Goal: Transaction & Acquisition: Purchase product/service

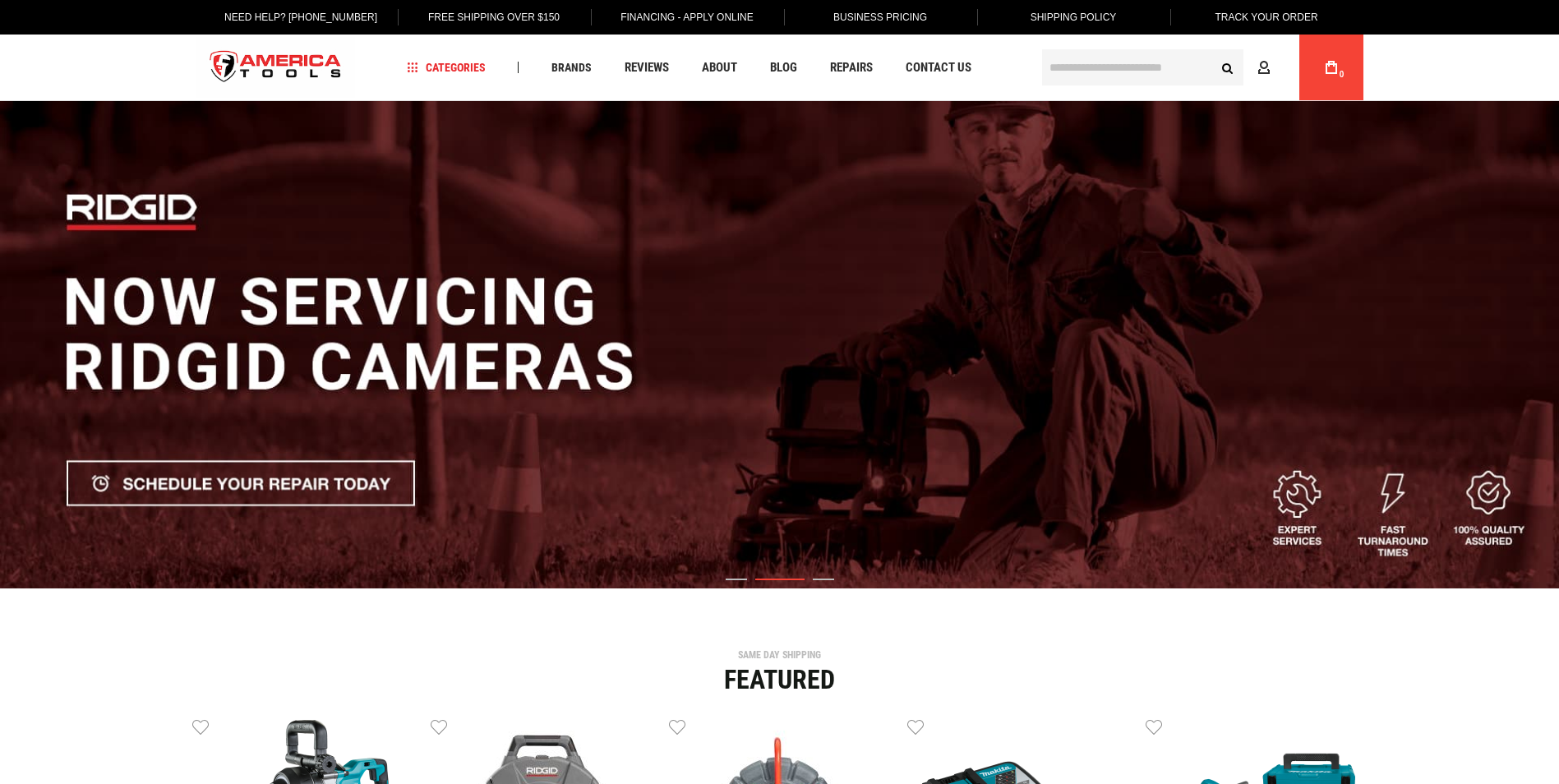
click at [1086, 66] on input "text" at bounding box center [1143, 68] width 202 height 36
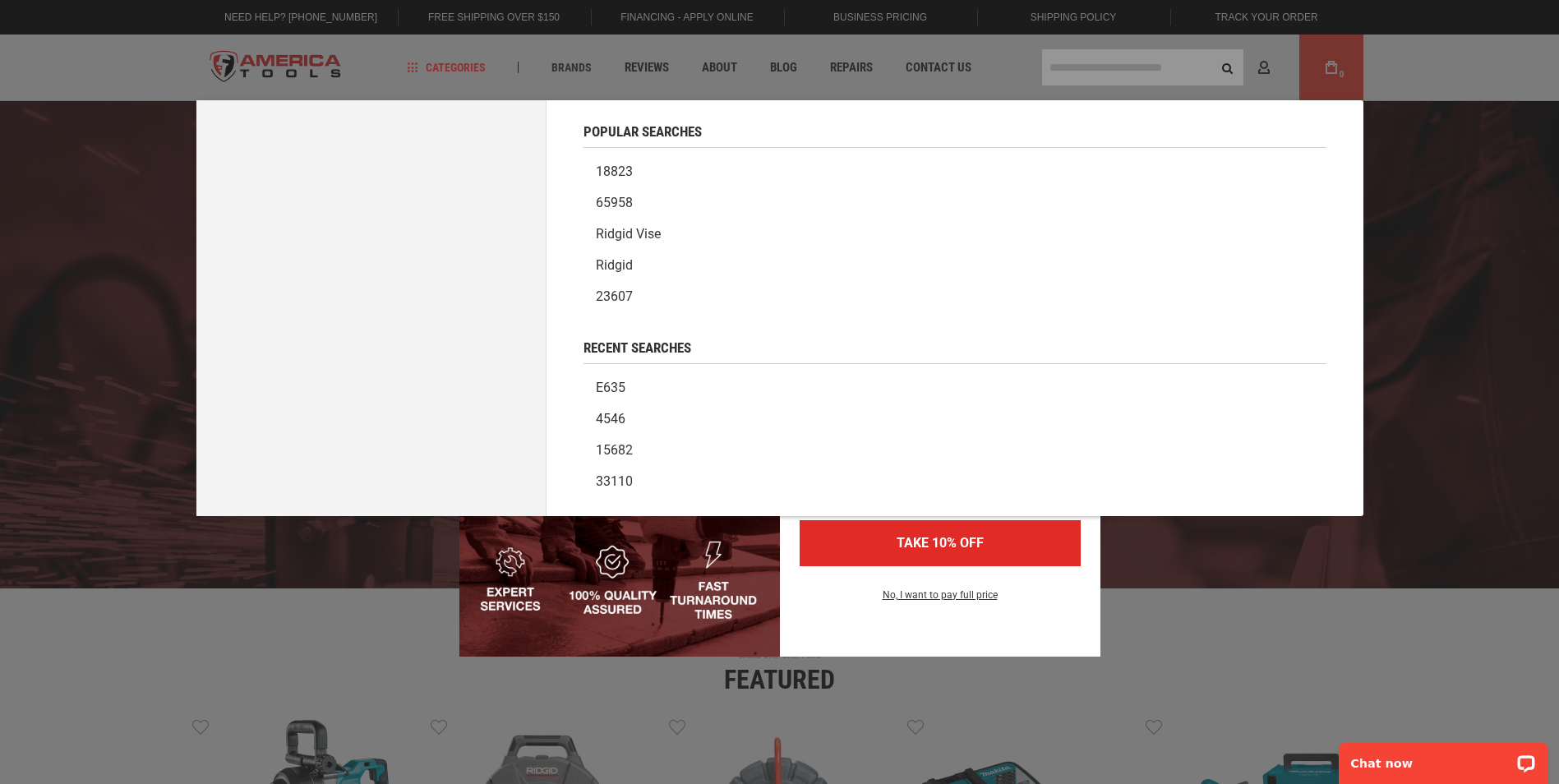
click at [1153, 74] on div "Marketing offer form" at bounding box center [780, 392] width 1559 height 784
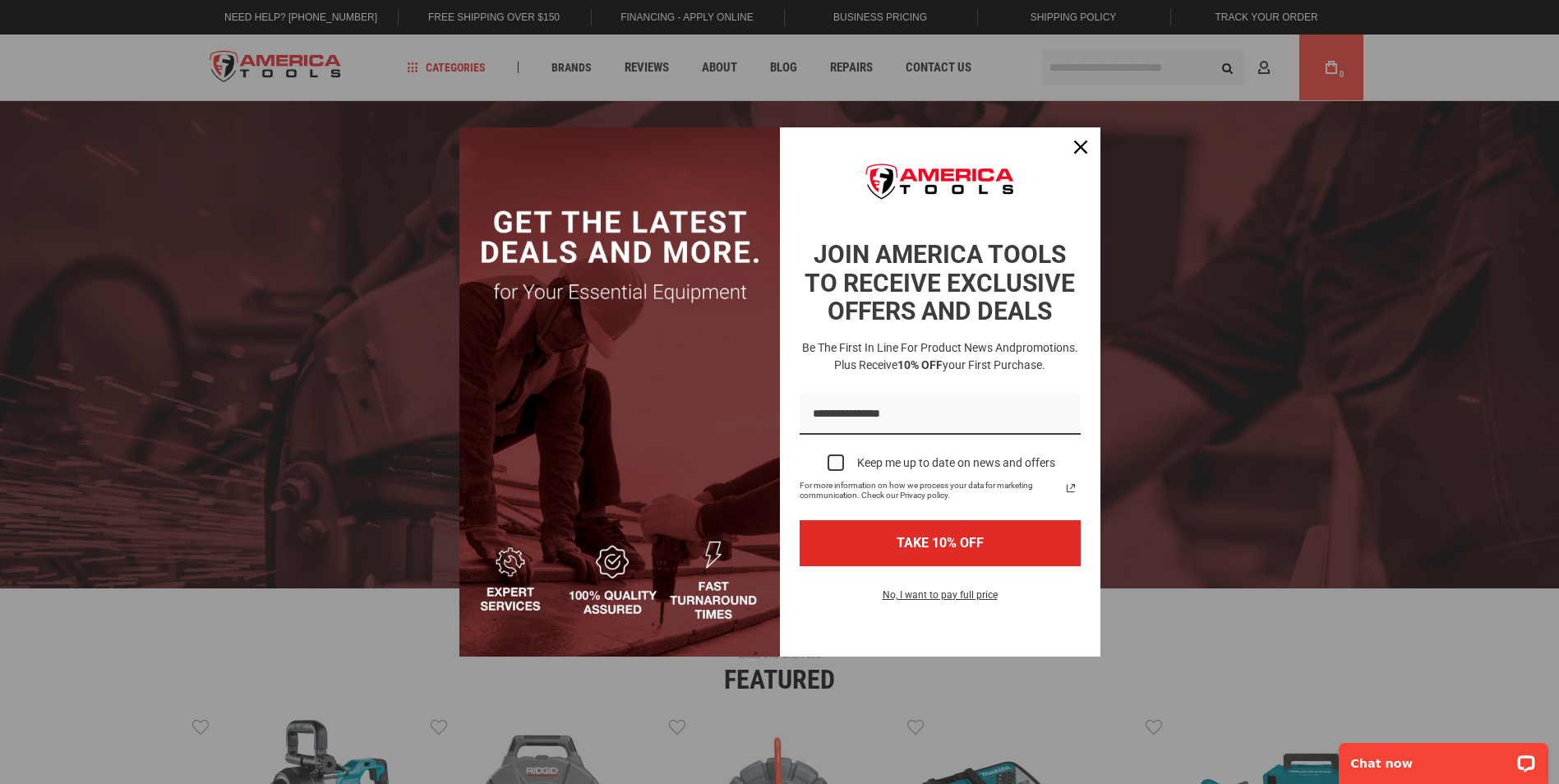
click at [1141, 70] on div "Marketing offer form" at bounding box center [780, 392] width 1559 height 784
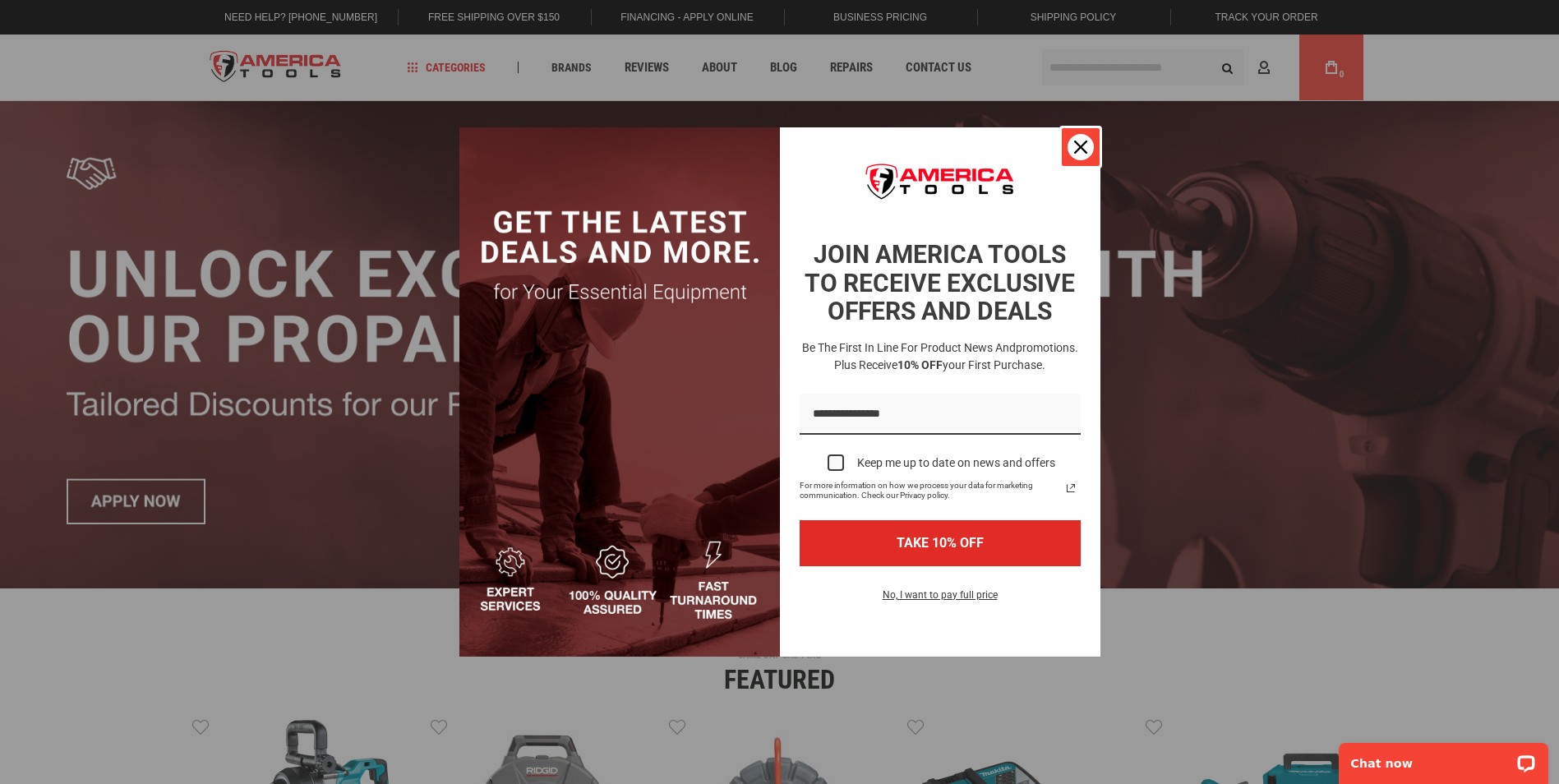
click at [1085, 142] on icon "close icon" at bounding box center [1081, 147] width 13 height 13
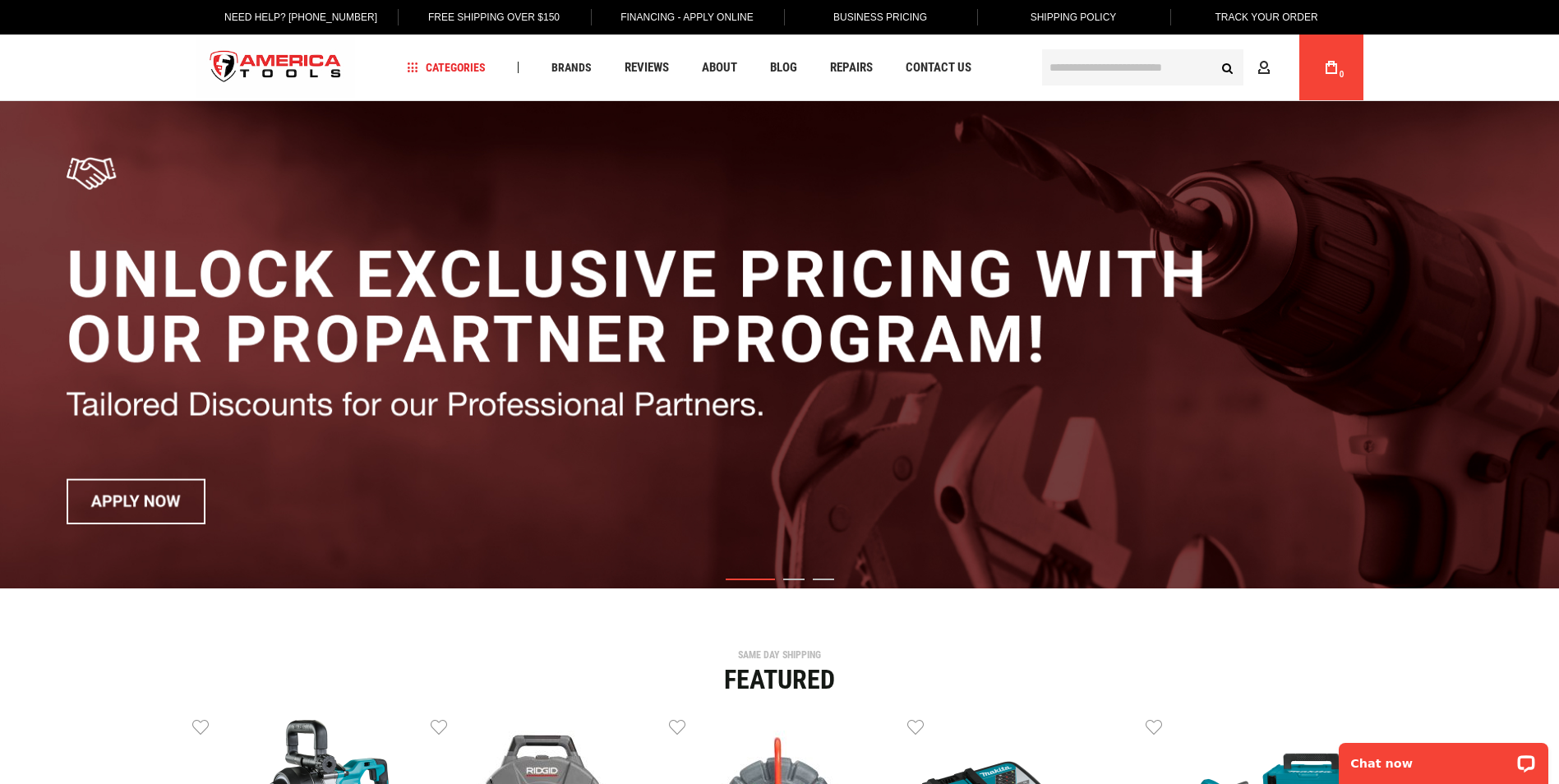
click at [1112, 70] on input "text" at bounding box center [1143, 68] width 202 height 36
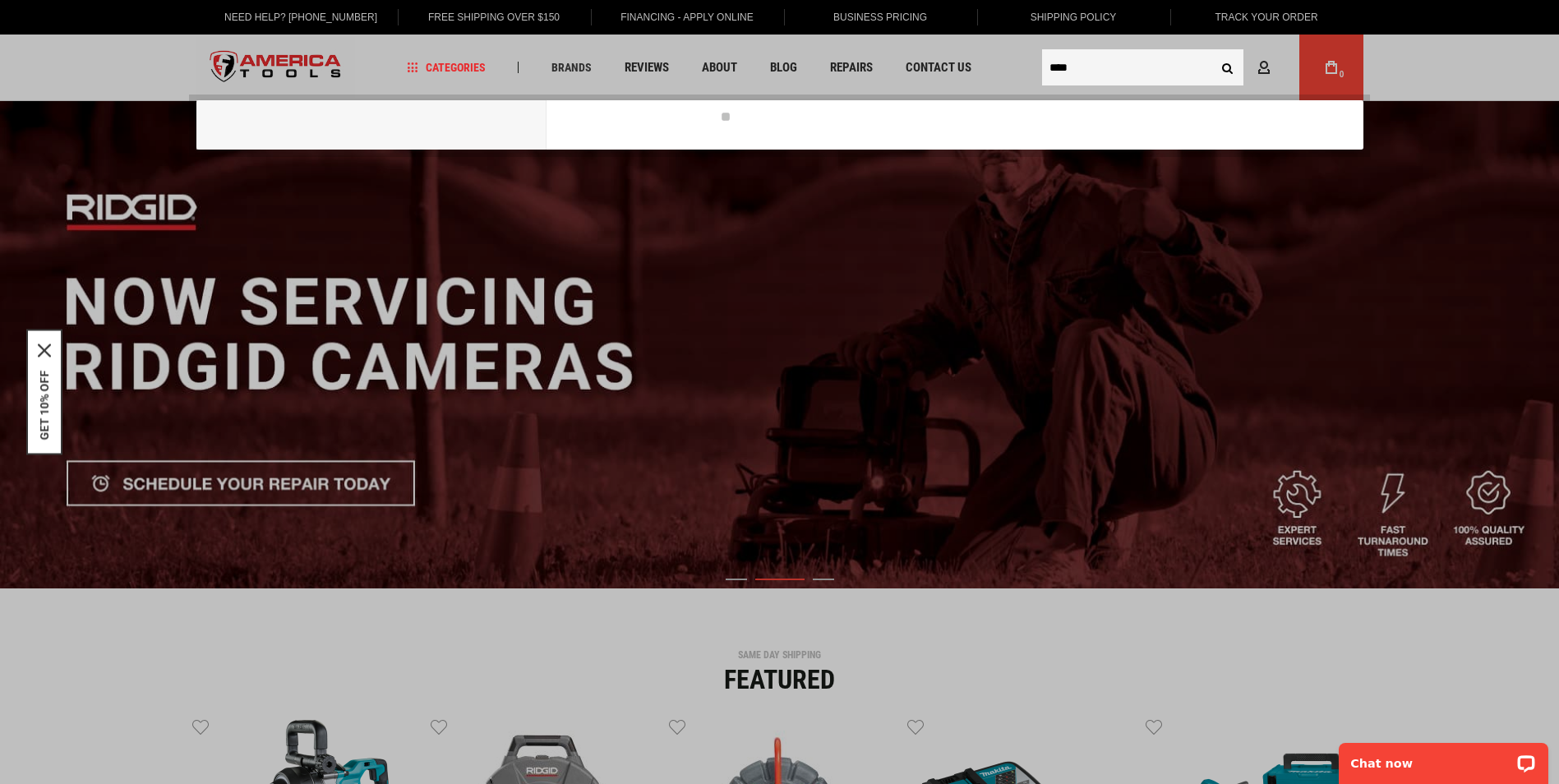
type input "****"
click at [1213, 52] on button "Search" at bounding box center [1228, 67] width 32 height 32
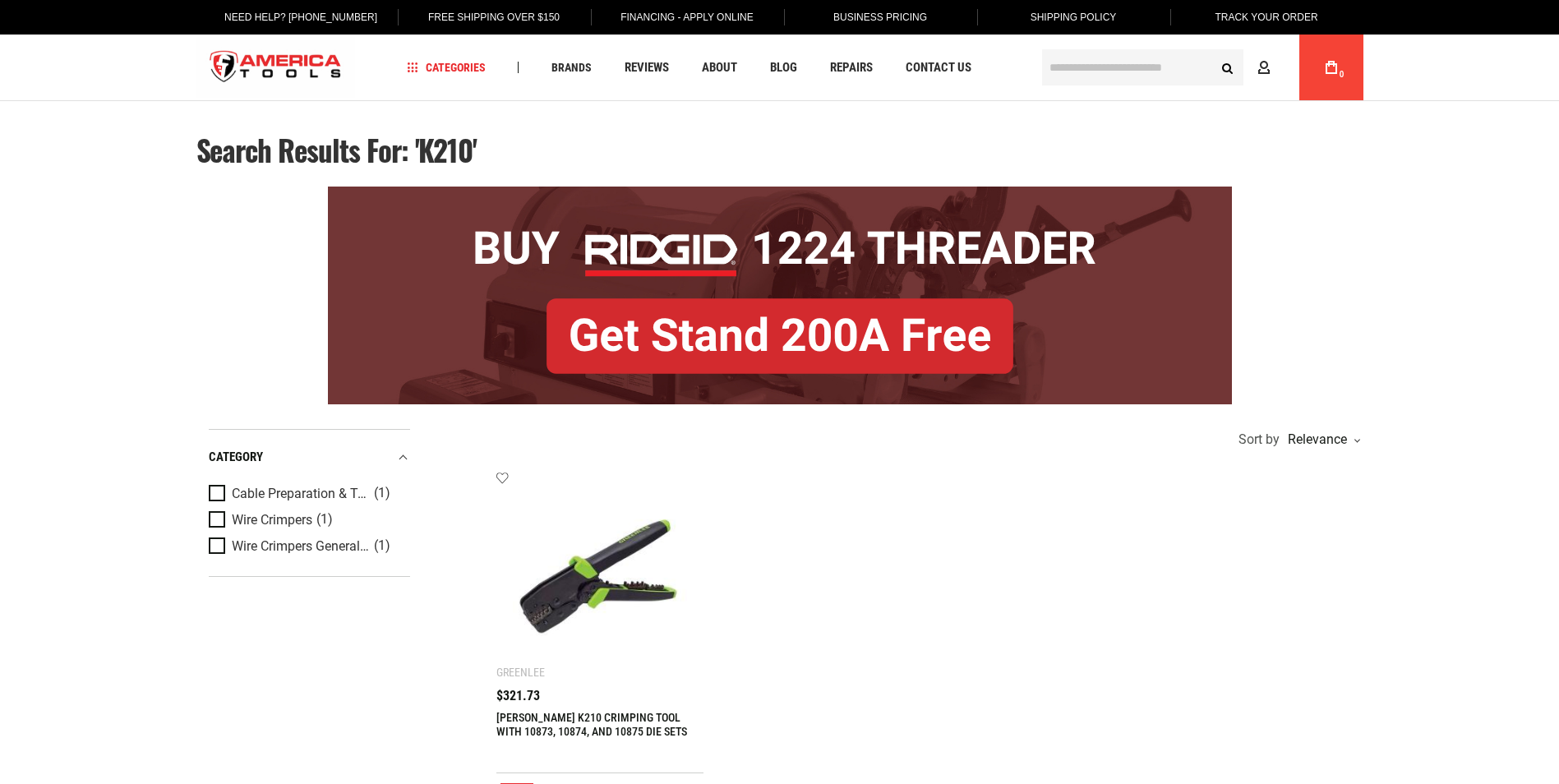
click at [570, 599] on img at bounding box center [600, 575] width 175 height 175
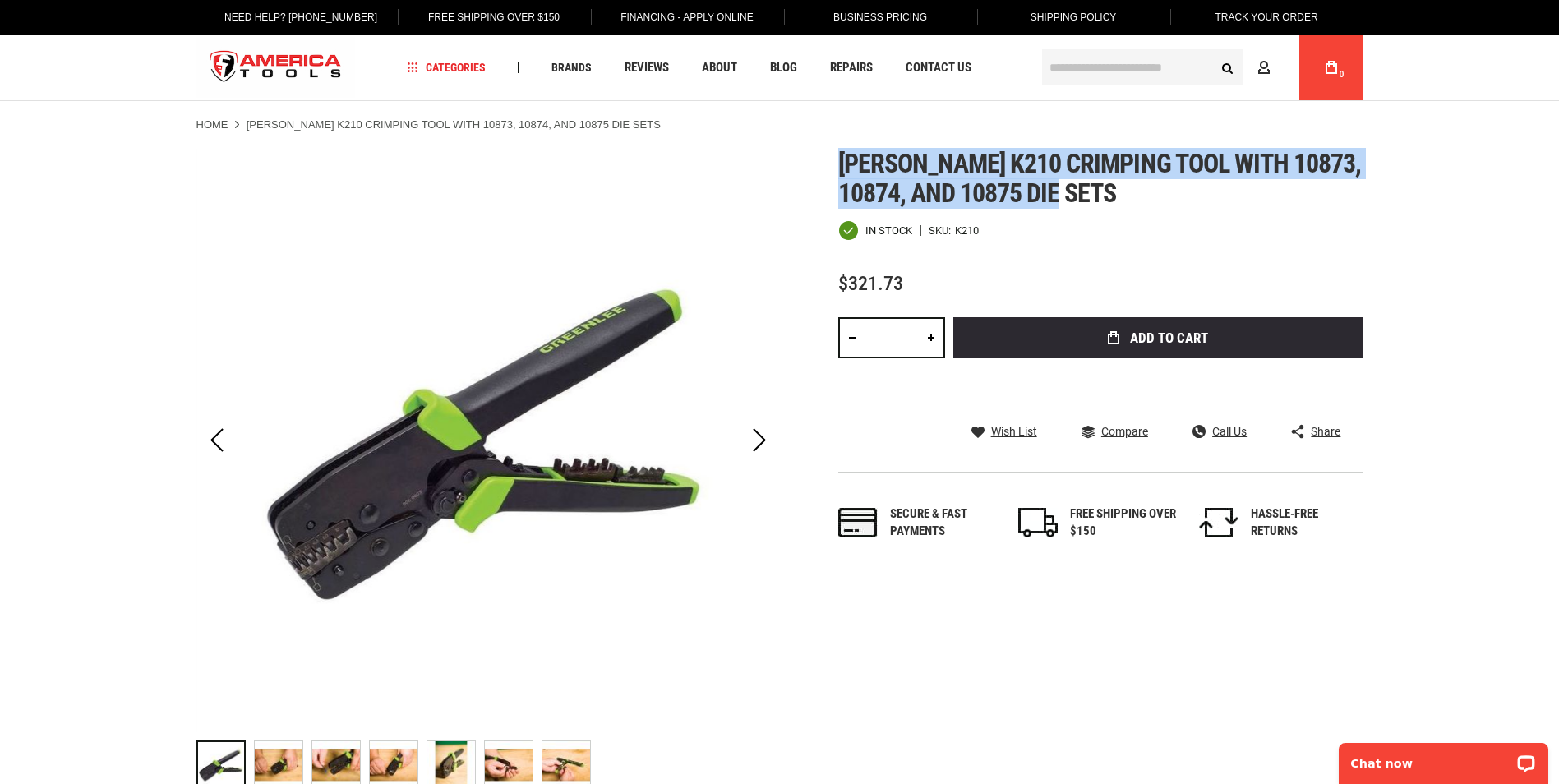
drag, startPoint x: 840, startPoint y: 162, endPoint x: 1127, endPoint y: 185, distance: 287.9
click at [1128, 185] on h1 "Greenlee k210 crimping tool with 10873, 10874, and 10875 die sets" at bounding box center [1101, 179] width 525 height 59
drag, startPoint x: 1127, startPoint y: 185, endPoint x: 1067, endPoint y: 187, distance: 60.0
copy span "Greenlee k210 crimping tool with 10873, 10874, and 10875 die sets"
